Goal: Task Accomplishment & Management: Complete application form

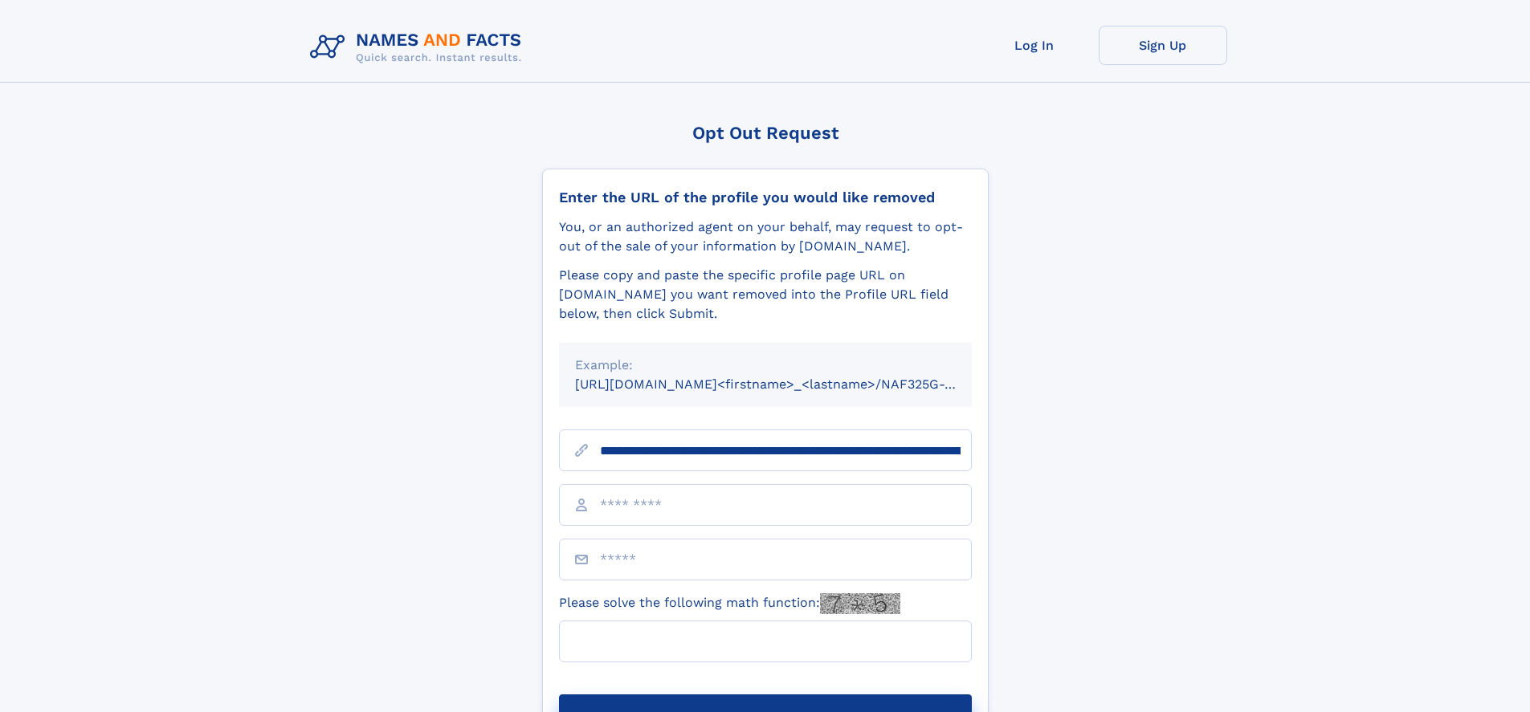
type input "**********"
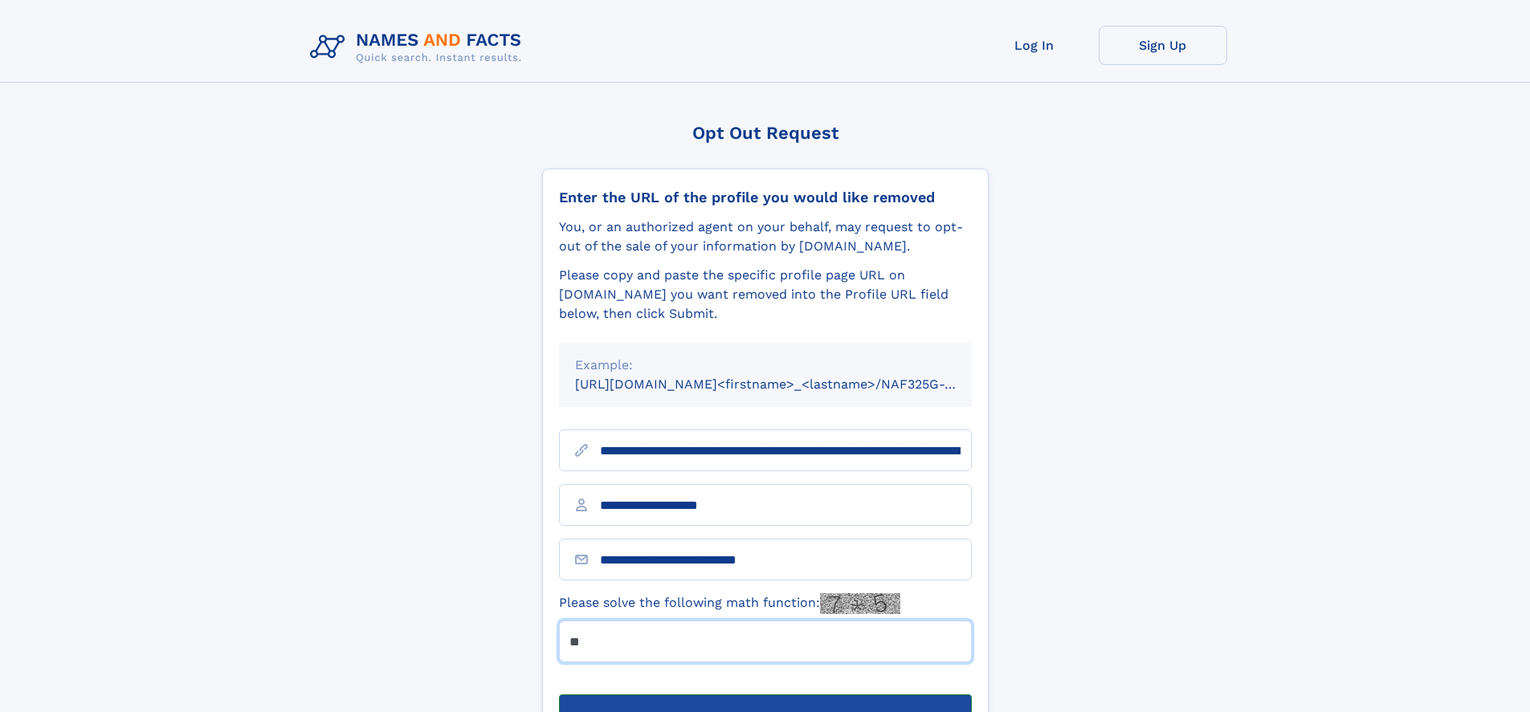
type input "**"
click at [765, 695] on button "Submit Opt Out Request" at bounding box center [765, 720] width 413 height 51
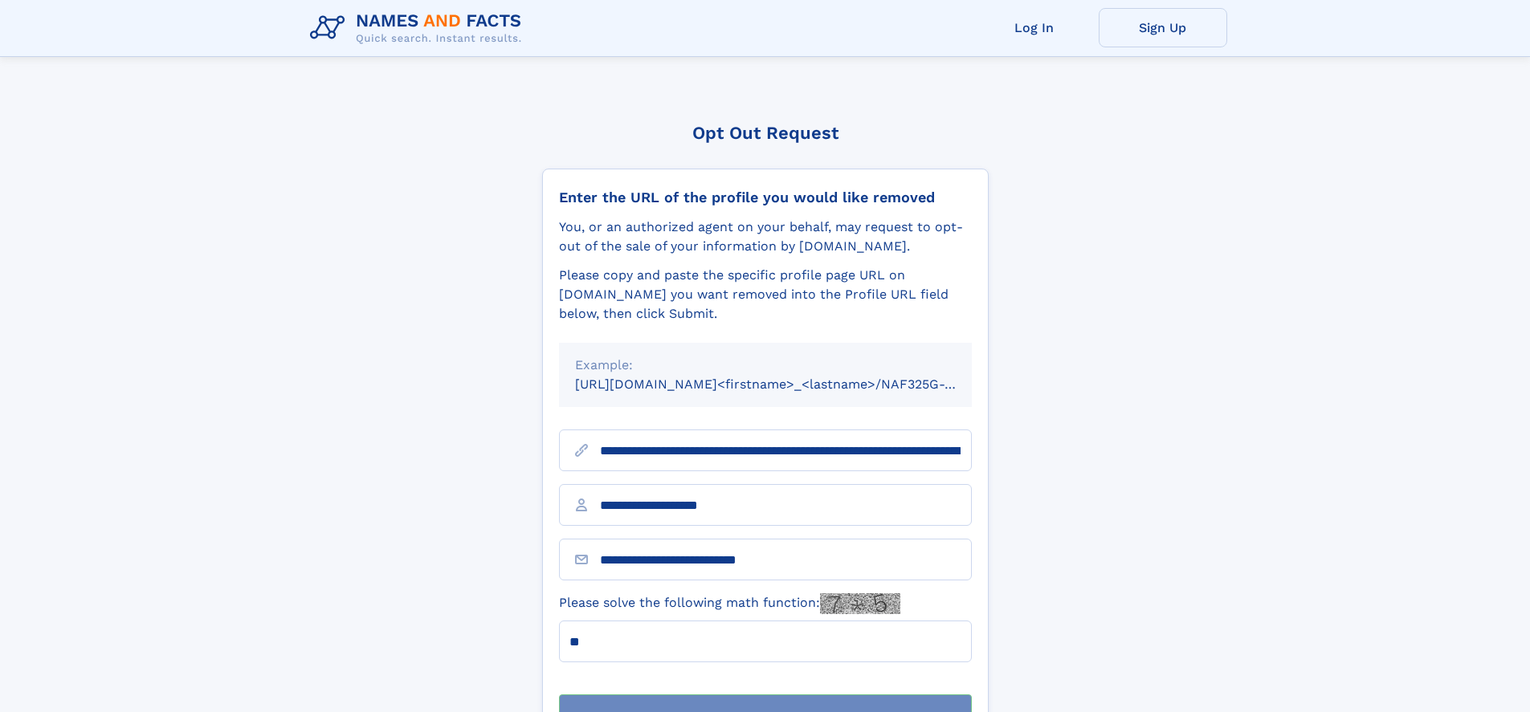
scroll to position [51, 0]
